Goal: Information Seeking & Learning: Learn about a topic

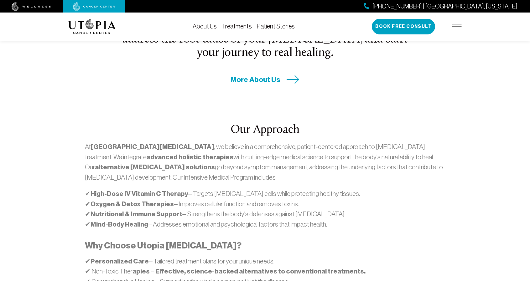
scroll to position [316, 0]
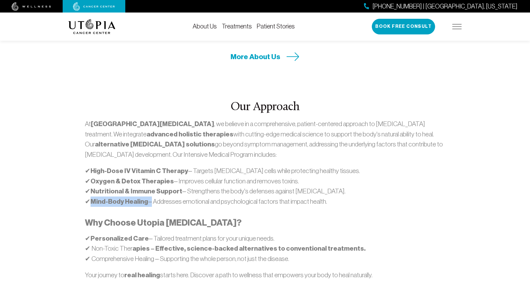
drag, startPoint x: 92, startPoint y: 175, endPoint x: 148, endPoint y: 172, distance: 56.5
click at [148, 172] on p "✔ High-Dose IV Vitamin C Therapy – Targets cancer cells while protecting health…" at bounding box center [265, 186] width 360 height 41
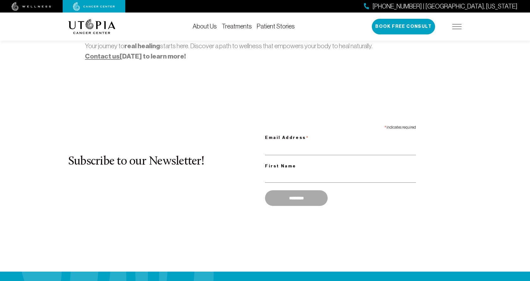
scroll to position [556, 0]
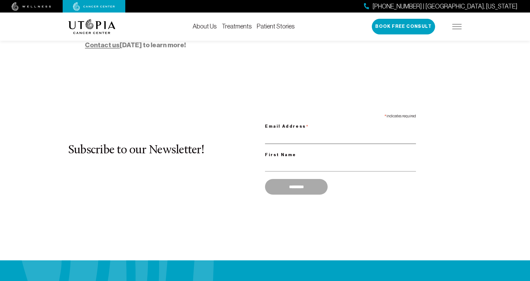
click at [313, 131] on input "Email Address *" at bounding box center [340, 137] width 151 height 13
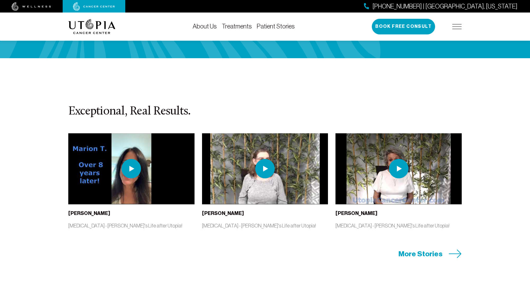
scroll to position [1396, 0]
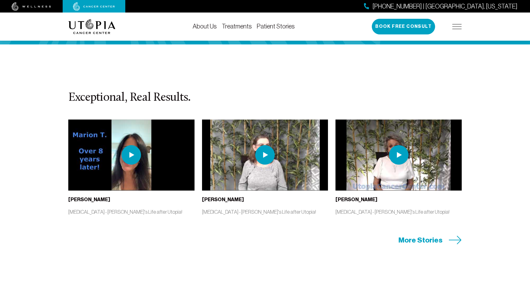
click at [130, 145] on img at bounding box center [131, 154] width 19 height 19
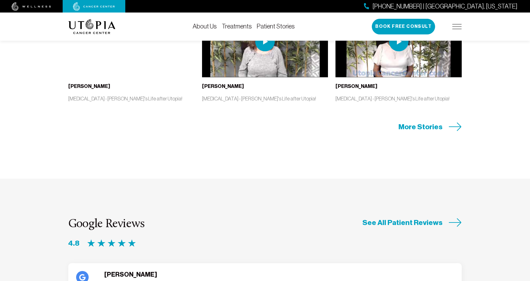
scroll to position [1511, 0]
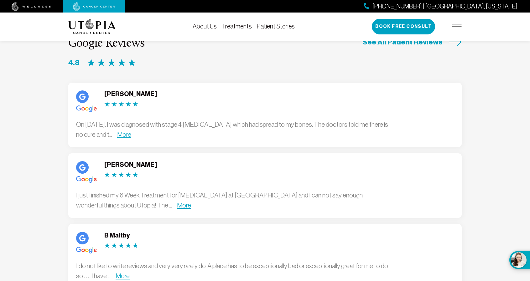
scroll to position [1691, 0]
click at [131, 130] on link "More" at bounding box center [124, 133] width 14 height 7
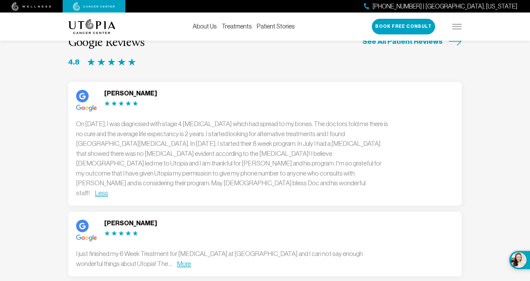
click at [158, 212] on div "Ellen Raab I just finished my 6 Week Treatment for Breast Cancer at Utopia Well…" at bounding box center [265, 244] width 394 height 65
click at [177, 260] on link "More" at bounding box center [184, 263] width 14 height 7
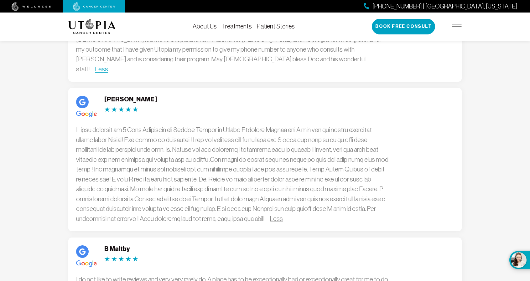
scroll to position [1820, 0]
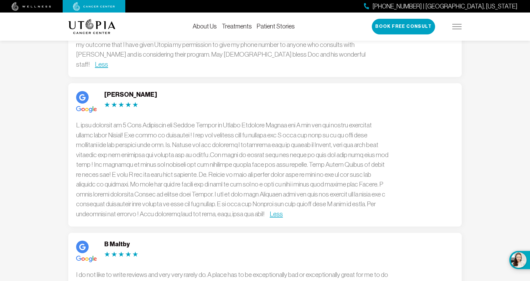
click at [121, 281] on link "More" at bounding box center [123, 284] width 14 height 7
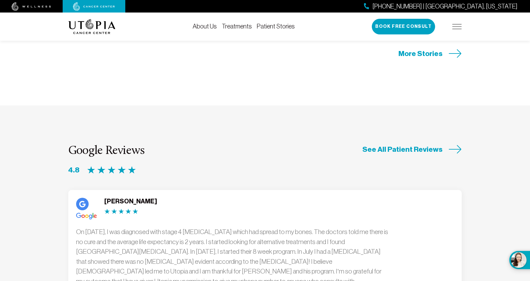
scroll to position [1581, 0]
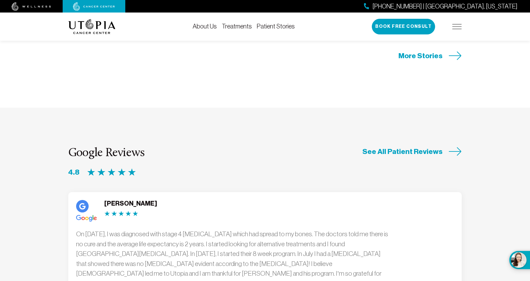
click at [402, 147] on span "See All Patient Reviews" at bounding box center [403, 152] width 80 height 10
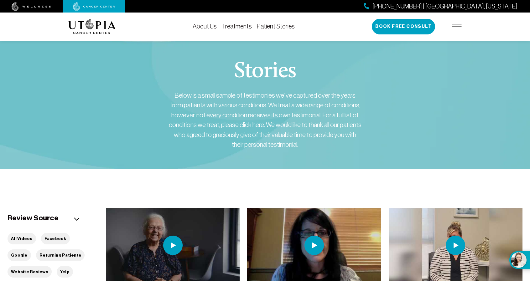
click at [456, 30] on div "[PHONE_NUMBER] | [GEOGRAPHIC_DATA], [US_STATE] Book Free Consult" at bounding box center [417, 27] width 90 height 16
click at [456, 27] on img at bounding box center [457, 26] width 9 height 5
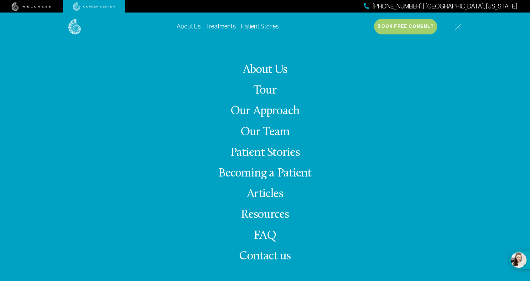
click at [294, 110] on link "Our Approach" at bounding box center [265, 111] width 69 height 12
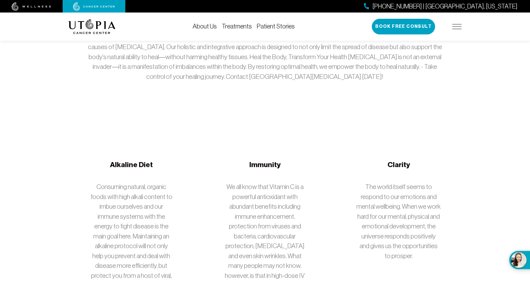
scroll to position [1064, 0]
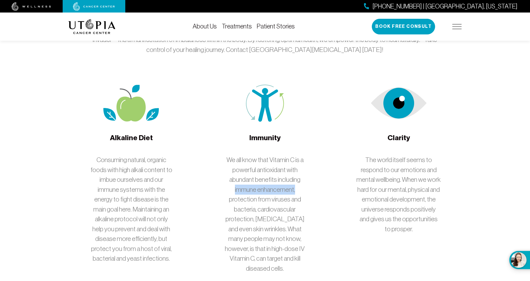
drag, startPoint x: 233, startPoint y: 165, endPoint x: 303, endPoint y: 162, distance: 69.9
click at [303, 162] on p "We all know that Vitamin C is a powerful antioxidant with abundant benefits inc…" at bounding box center [265, 214] width 85 height 118
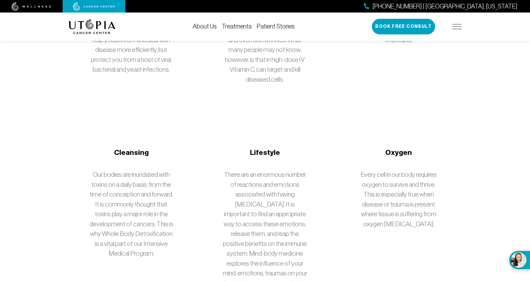
scroll to position [1254, 0]
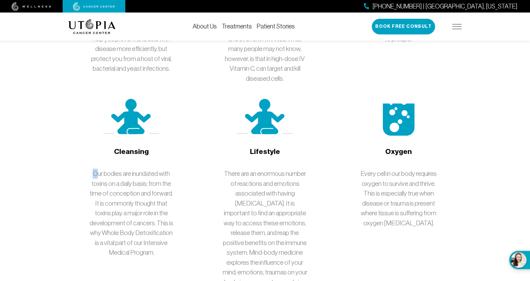
drag, startPoint x: 91, startPoint y: 137, endPoint x: 100, endPoint y: 137, distance: 9.7
click at [100, 169] on p "Our bodies are inundated with toxins on a daily basis; from the time of concept…" at bounding box center [131, 213] width 85 height 89
click at [99, 169] on p "Our bodies are inundated with toxins on a daily basis; from the time of concept…" at bounding box center [131, 213] width 85 height 89
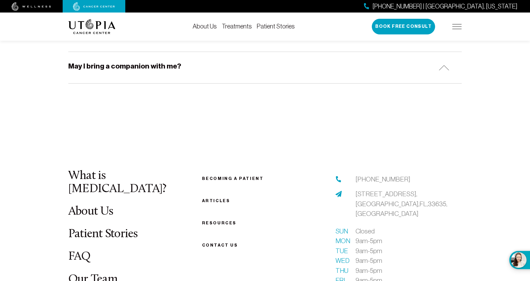
scroll to position [2093, 0]
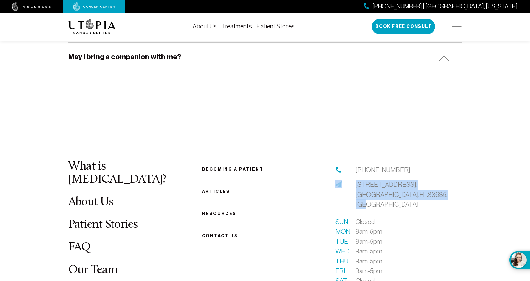
drag, startPoint x: 350, startPoint y: 116, endPoint x: 408, endPoint y: 130, distance: 60.3
click at [408, 180] on div "13904 Monroes Business Park, Tampa, FL, 33635, USA" at bounding box center [399, 195] width 126 height 30
click at [408, 180] on link "13904 Monroes Business Park, Tampa, FL, 33635, USA" at bounding box center [409, 195] width 106 height 30
click at [389, 181] on span "13904 Monroes Business Park, Tampa, FL, 33635, USA" at bounding box center [402, 194] width 92 height 27
click at [405, 180] on link "13904 Monroes Business Park, Tampa, FL, 33635, USA" at bounding box center [409, 195] width 106 height 30
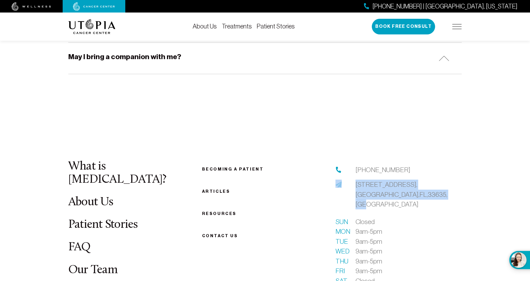
click at [397, 180] on link "13904 Monroes Business Park, Tampa, FL, 33635, USA" at bounding box center [409, 195] width 106 height 30
click at [394, 181] on span "13904 Monroes Business Park, Tampa, FL, 33635, USA" at bounding box center [402, 194] width 92 height 27
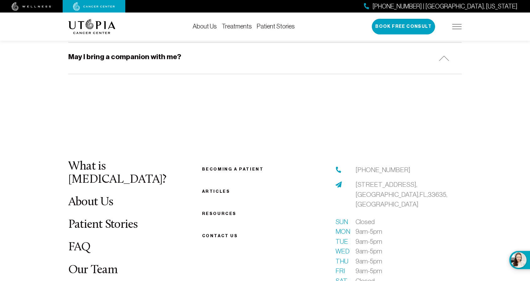
click at [394, 227] on div "Mon 9am-5pm" at bounding box center [399, 232] width 126 height 10
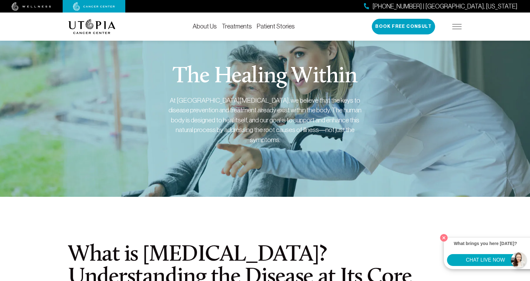
click at [461, 30] on div "[PHONE_NUMBER] | [GEOGRAPHIC_DATA], [US_STATE] Book Free Consult" at bounding box center [417, 27] width 90 height 16
click at [459, 26] on img at bounding box center [457, 26] width 9 height 5
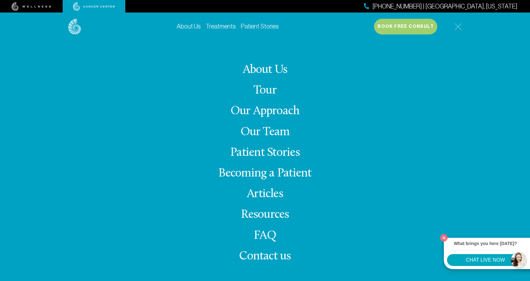
click at [273, 237] on link "FAQ" at bounding box center [265, 236] width 23 height 12
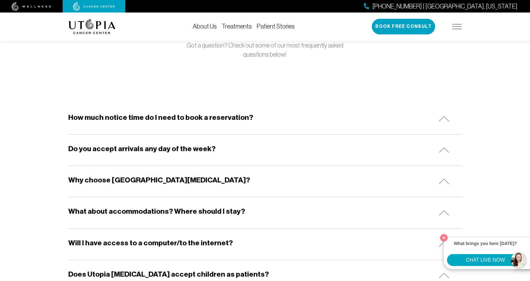
scroll to position [67, 0]
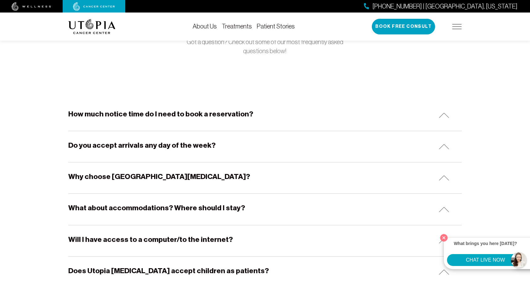
click at [189, 118] on h5 "How much notice time do I need to book a reservation?" at bounding box center [160, 114] width 185 height 10
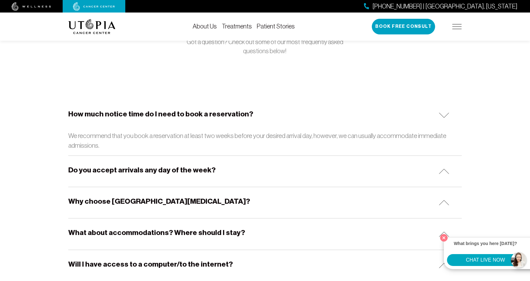
click at [189, 118] on h5 "How much notice time do I need to book a reservation?" at bounding box center [160, 114] width 185 height 10
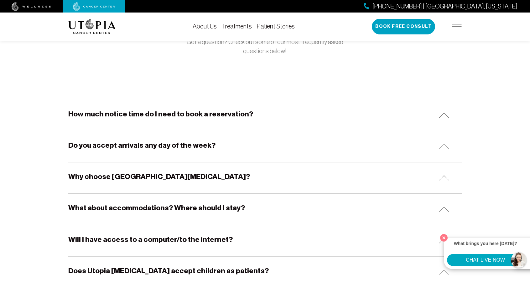
scroll to position [0, 0]
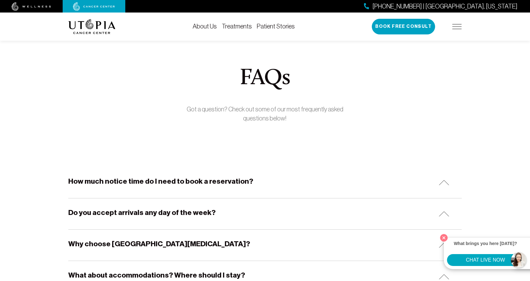
click at [451, 22] on div "[PHONE_NUMBER] | [GEOGRAPHIC_DATA], [US_STATE] Book Free Consult" at bounding box center [417, 27] width 90 height 16
click at [457, 34] on div "[PHONE_NUMBER] | [GEOGRAPHIC_DATA], [US_STATE] Book Free Consult" at bounding box center [417, 27] width 90 height 16
click at [457, 29] on img at bounding box center [457, 26] width 9 height 5
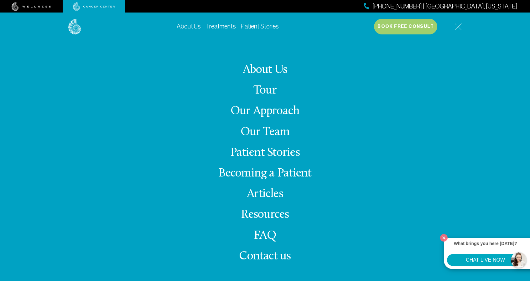
scroll to position [55, 0]
click at [272, 257] on span "Contact us" at bounding box center [265, 257] width 52 height 12
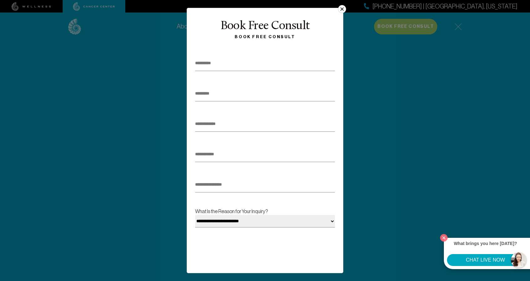
click at [343, 10] on button "×" at bounding box center [342, 9] width 8 height 8
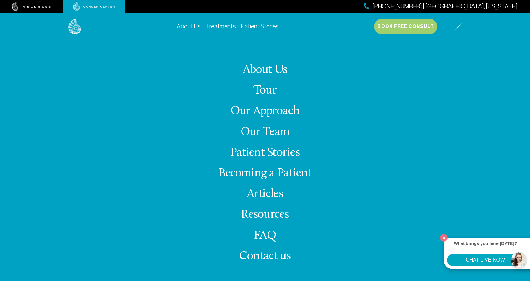
click at [277, 152] on link "Patient Stories" at bounding box center [265, 153] width 70 height 12
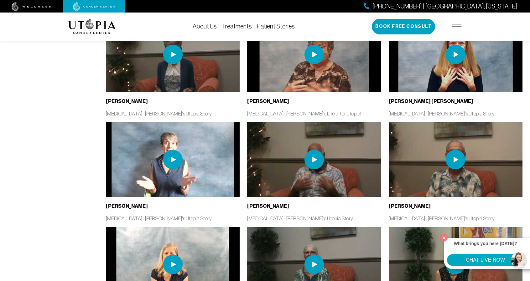
scroll to position [514, 0]
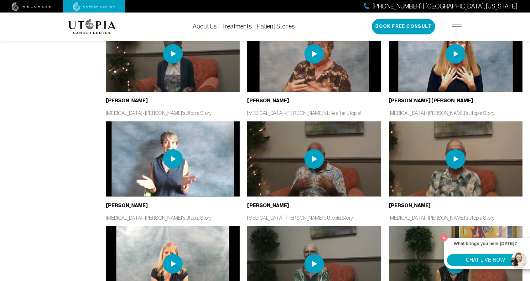
click at [315, 158] on img at bounding box center [314, 158] width 19 height 19
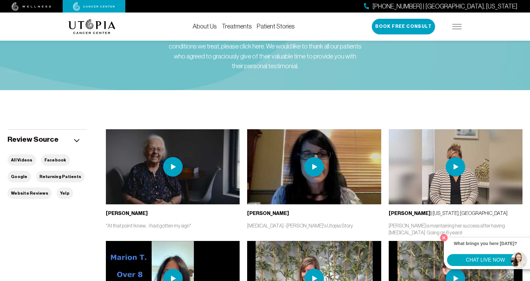
scroll to position [78, 0]
click at [242, 30] on li "Treatments" at bounding box center [237, 27] width 30 height 8
click at [241, 27] on link "Treatments" at bounding box center [237, 26] width 30 height 7
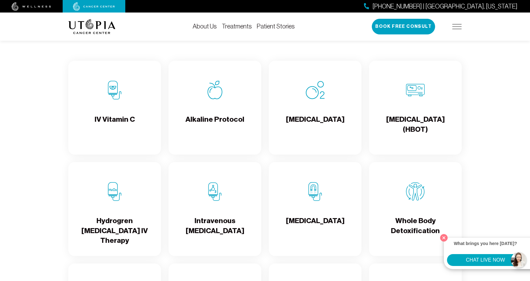
scroll to position [631, 0]
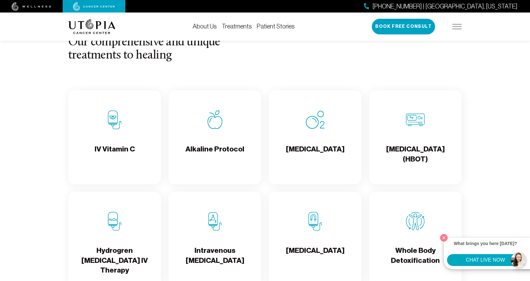
click at [334, 123] on div "[MEDICAL_DATA]" at bounding box center [315, 138] width 93 height 94
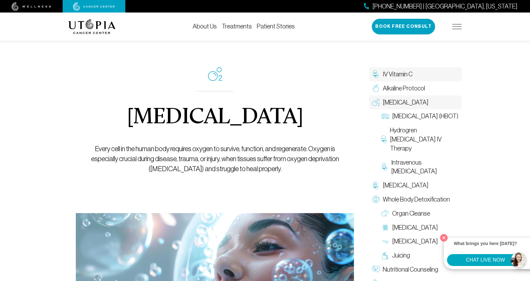
click at [400, 72] on span "IV Vitamin C" at bounding box center [398, 74] width 30 height 9
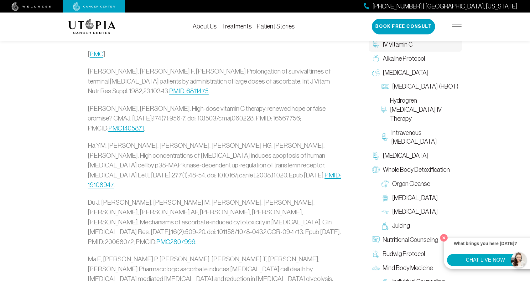
scroll to position [1869, 0]
click at [160, 239] on link "PMC2807999" at bounding box center [175, 242] width 39 height 7
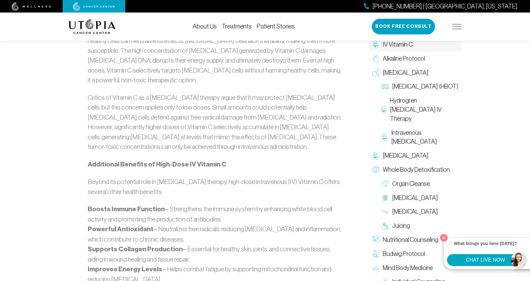
scroll to position [489, 0]
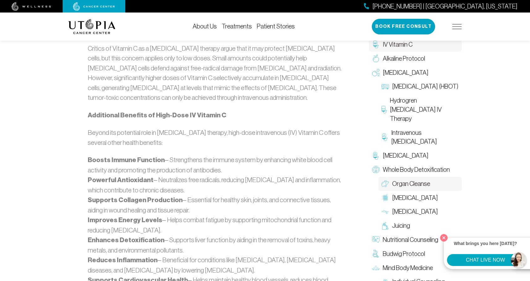
click at [410, 186] on span "Organ Cleanse" at bounding box center [411, 184] width 38 height 9
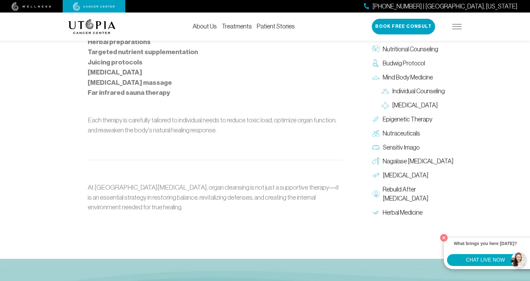
scroll to position [743, 0]
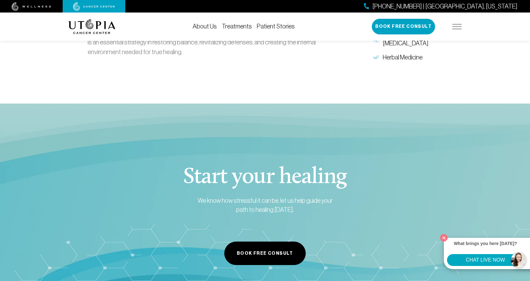
click at [454, 26] on img at bounding box center [457, 26] width 9 height 5
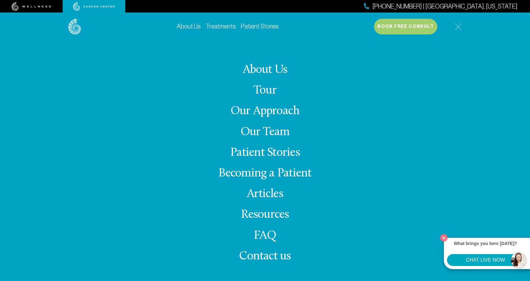
click at [275, 74] on link "About Us" at bounding box center [265, 70] width 45 height 12
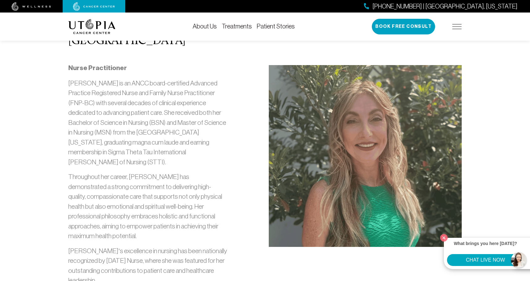
scroll to position [677, 0]
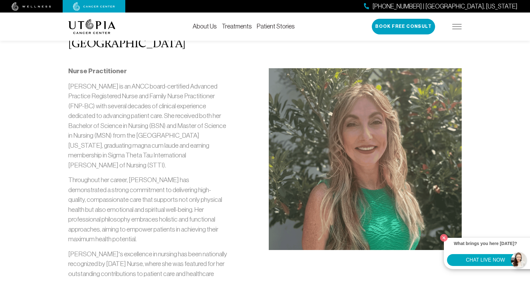
click at [461, 256] on button "CHAT LIVE NOW" at bounding box center [485, 260] width 77 height 12
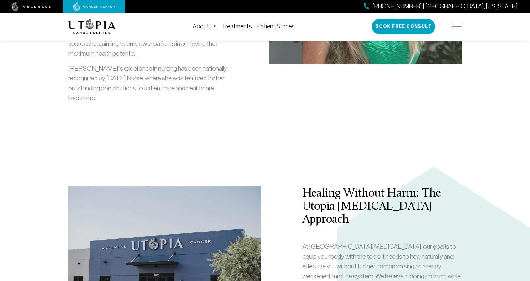
scroll to position [862, 0]
